Goal: Task Accomplishment & Management: Complete application form

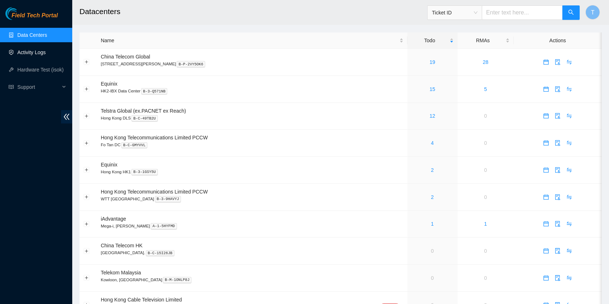
click at [34, 52] on link "Activity Logs" at bounding box center [31, 52] width 29 height 6
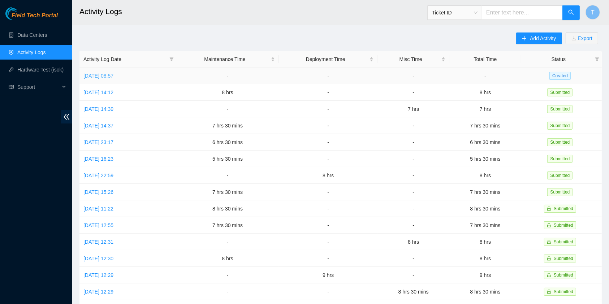
click at [115, 71] on td "[DATE] 08:57" at bounding box center [127, 76] width 97 height 17
click at [113, 76] on link "[DATE] 08:57" at bounding box center [98, 76] width 30 height 6
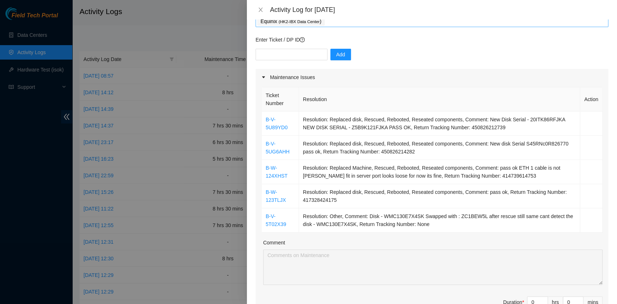
click at [334, 24] on div "Equinix ( HK2-IBX Data Center )" at bounding box center [431, 21] width 349 height 10
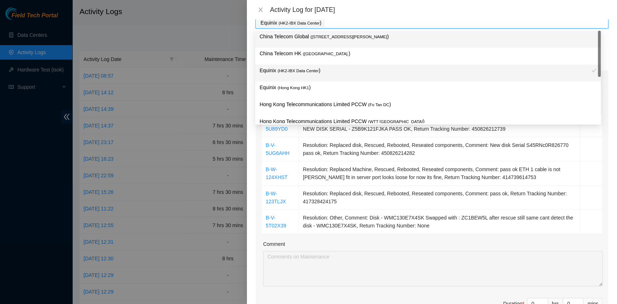
scroll to position [45, 0]
click at [333, 40] on p "China Telecom Global ( [STREET_ADDRESS][PERSON_NAME] )" at bounding box center [427, 37] width 337 height 8
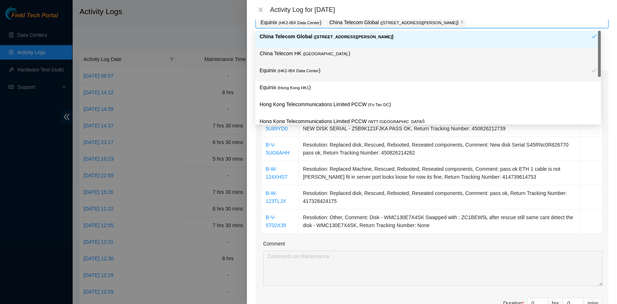
click at [313, 52] on span "( [GEOGRAPHIC_DATA]." at bounding box center [326, 54] width 46 height 4
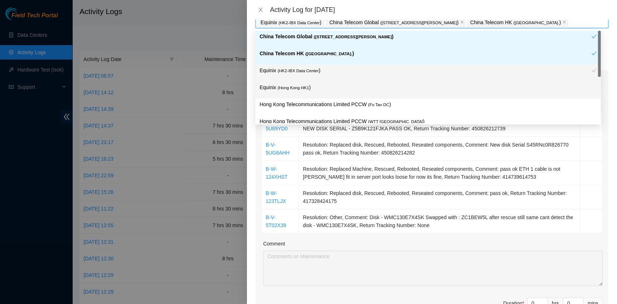
click at [307, 82] on div "Equinix ( [GEOGRAPHIC_DATA] HK1 )" at bounding box center [427, 90] width 345 height 17
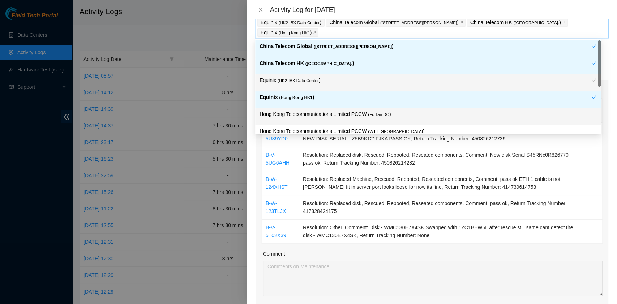
click at [317, 117] on p "Hong Kong Telecommunications Limited PCCW ( Fo Tan DC )" at bounding box center [427, 114] width 337 height 8
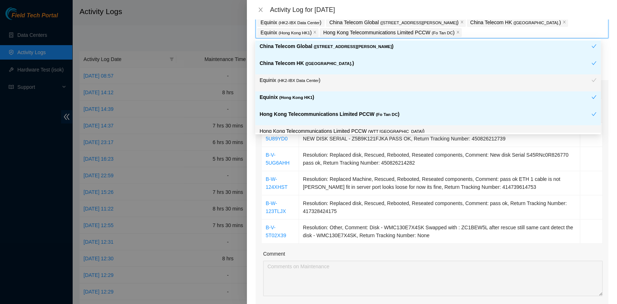
click at [341, 128] on p "Hong Kong Telecommunications Limited PCCW ( WTT [GEOGRAPHIC_DATA] )" at bounding box center [427, 131] width 337 height 8
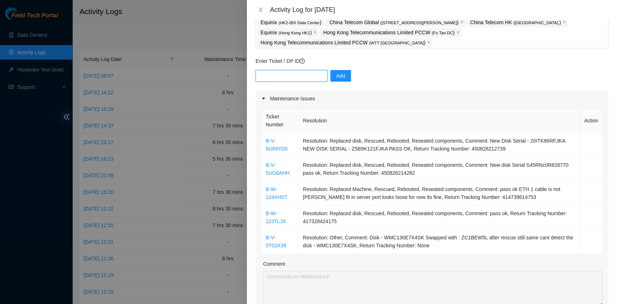
click at [273, 70] on input "text" at bounding box center [291, 76] width 72 height 12
paste input "B-V-5TS4P9W"
drag, startPoint x: 321, startPoint y: 65, endPoint x: 325, endPoint y: 67, distance: 4.4
click at [322, 70] on div "B-V-5TS4P9W Add" at bounding box center [431, 80] width 353 height 20
type input "B-V-5TS4P9W"
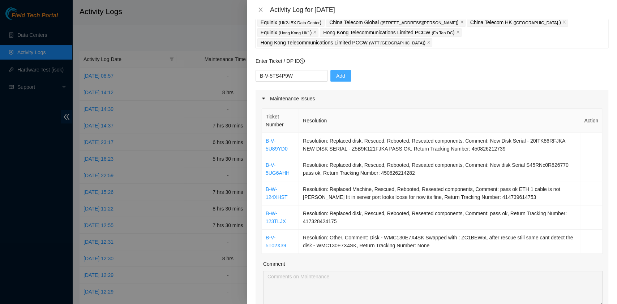
click at [336, 72] on span "Add" at bounding box center [340, 76] width 9 height 8
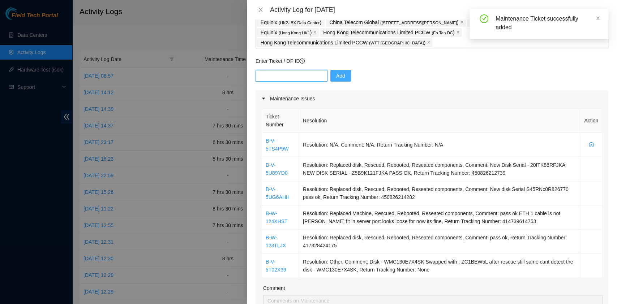
click at [273, 70] on input "text" at bounding box center [291, 76] width 72 height 12
paste input "B-V-5NHX5VR"
type input "B-V-5NHX5VR"
click at [336, 72] on span "Add" at bounding box center [340, 76] width 9 height 8
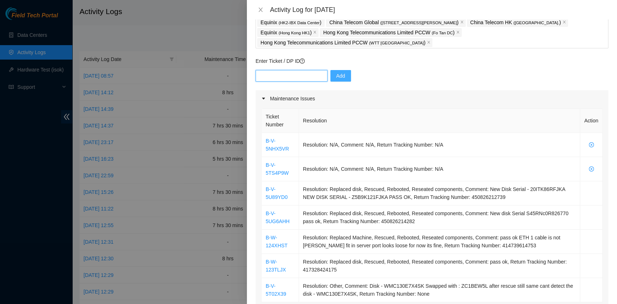
click at [283, 70] on input "text" at bounding box center [291, 76] width 72 height 12
paste input "B-V-5TWE95Y"
type input "B-V-5TWE95Y"
click at [338, 72] on span "Add" at bounding box center [340, 76] width 9 height 8
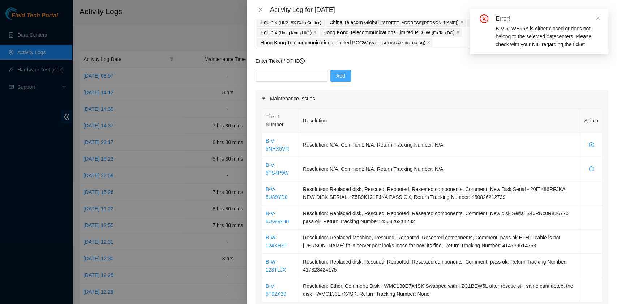
click at [295, 57] on p "Enter Ticket / DP ID" at bounding box center [431, 61] width 353 height 8
click at [291, 72] on div "Add" at bounding box center [431, 80] width 353 height 20
click at [293, 70] on input "text" at bounding box center [291, 76] width 72 height 12
paste input "B-V-5U8DNRW"
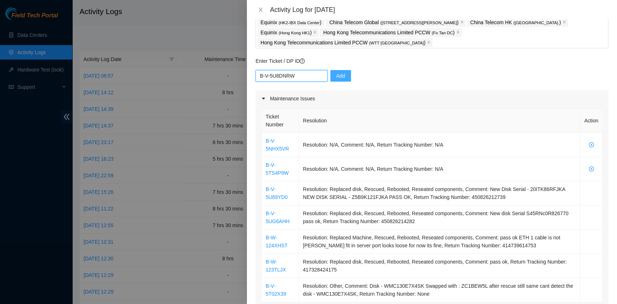
type input "B-V-5U8DNRW"
click at [336, 72] on span "Add" at bounding box center [340, 76] width 9 height 8
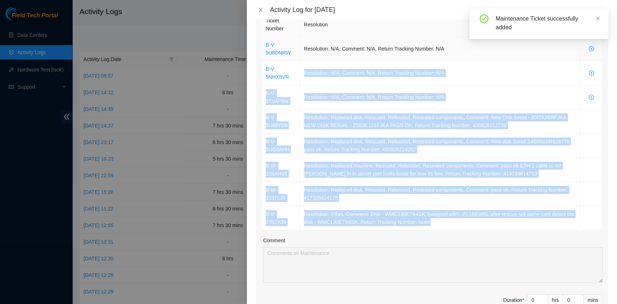
scroll to position [141, 0]
drag, startPoint x: 439, startPoint y: 217, endPoint x: 263, endPoint y: 32, distance: 255.5
click at [263, 36] on tbody "B-V-5U8DNRW Resolution: N/A, Comment: N/A, Return Tracking Number: N/A B-V-5NHX…" at bounding box center [432, 133] width 341 height 194
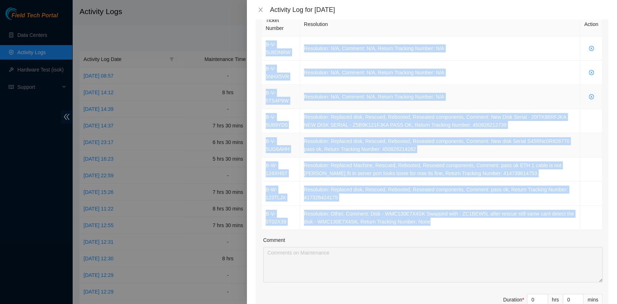
copy tbody "B-V-5U8DNRW Resolution: N/A, Comment: N/A, Return Tracking Number: N/A B-V-5NHX…"
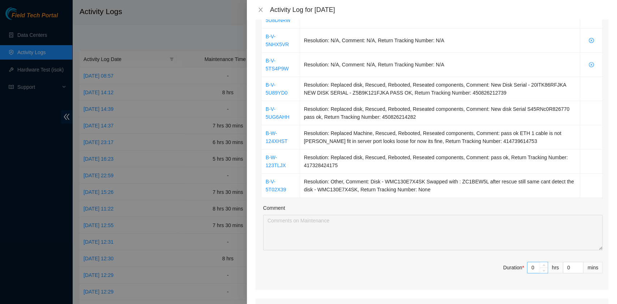
click at [523, 265] on span "Duration * 0 hrs 0 mins" at bounding box center [431, 272] width 341 height 20
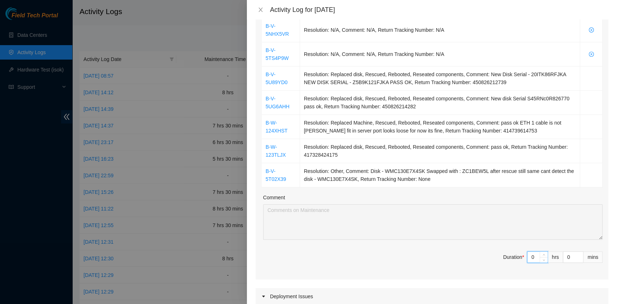
drag, startPoint x: 527, startPoint y: 254, endPoint x: 503, endPoint y: 249, distance: 24.4
click at [503, 251] on span "Duration * 0 hrs 0 mins" at bounding box center [431, 261] width 341 height 20
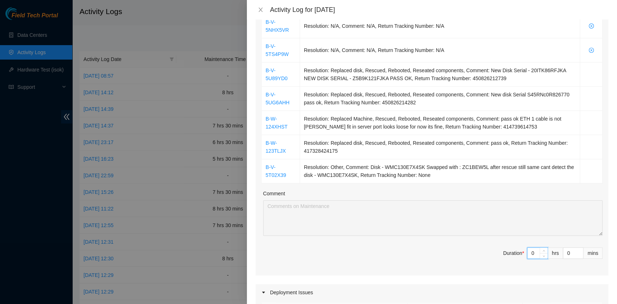
type input "9"
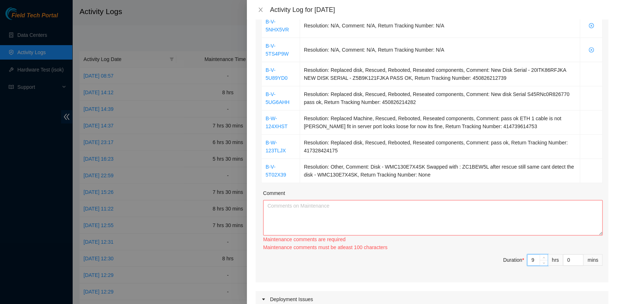
scroll to position [189, 0]
type input "9"
click at [432, 214] on textarea "Comment" at bounding box center [432, 217] width 339 height 35
paste textarea "B-V-5U8DNRW Resolution: N/A, Comment: N/A, Return Tracking Number: N/A B-V-5NHX…"
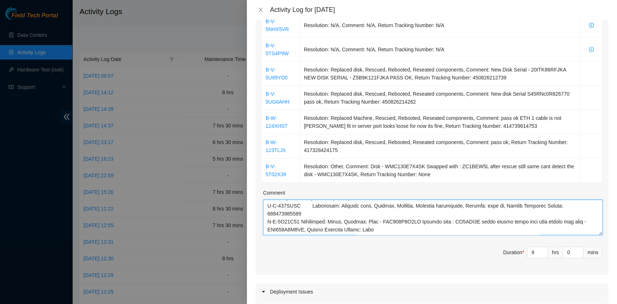
scroll to position [72, 0]
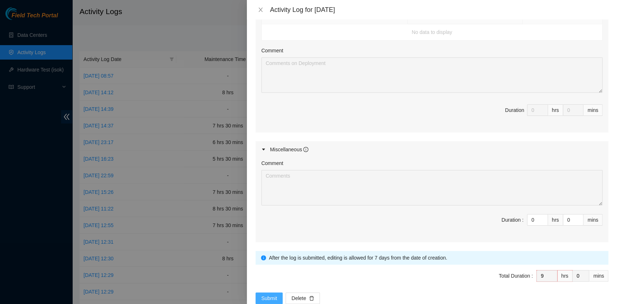
type textarea "B-V-5U8DNRW Resolution: N/A, Comment: N/A, Return Tracking Number: N/A B-V-5NHX…"
click at [269, 293] on button "Submit" at bounding box center [268, 299] width 27 height 12
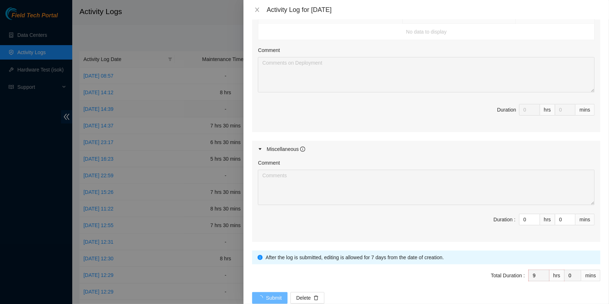
scroll to position [0, 0]
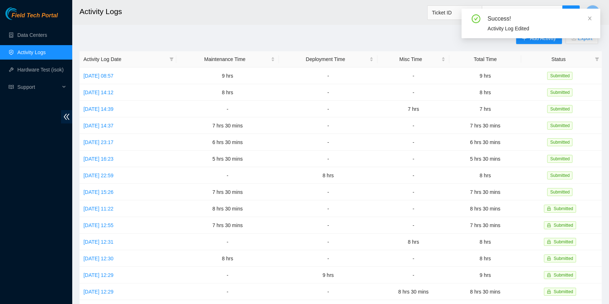
click at [592, 18] on div "Success! Activity Log Edited" at bounding box center [531, 24] width 139 height 30
click at [591, 16] on span at bounding box center [589, 19] width 5 height 6
